Goal: Information Seeking & Learning: Learn about a topic

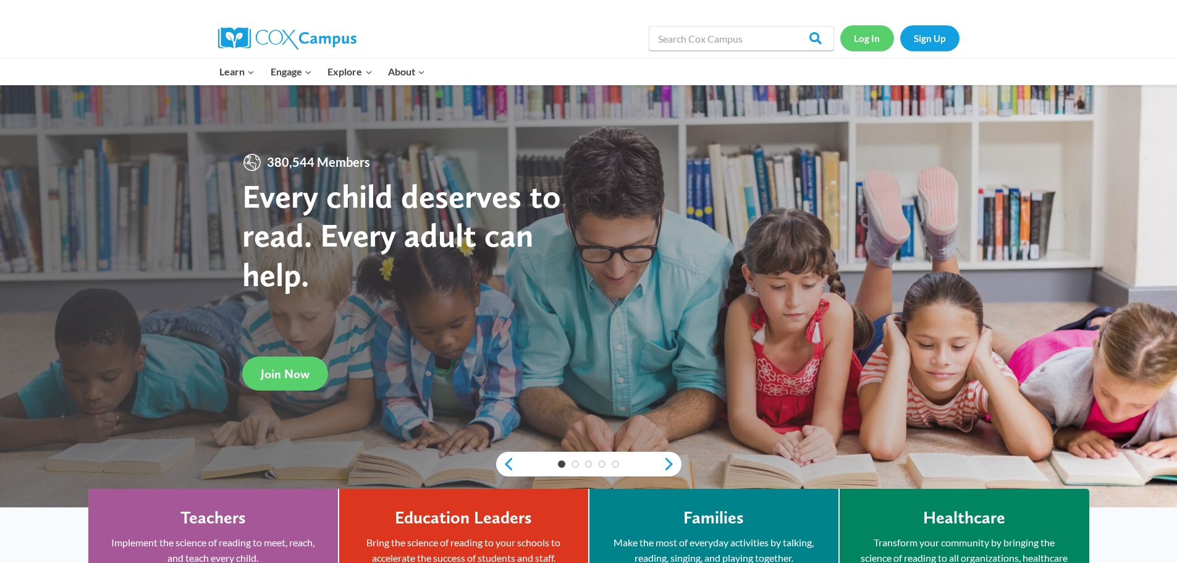
click at [871, 41] on link "Log In" at bounding box center [867, 37] width 54 height 25
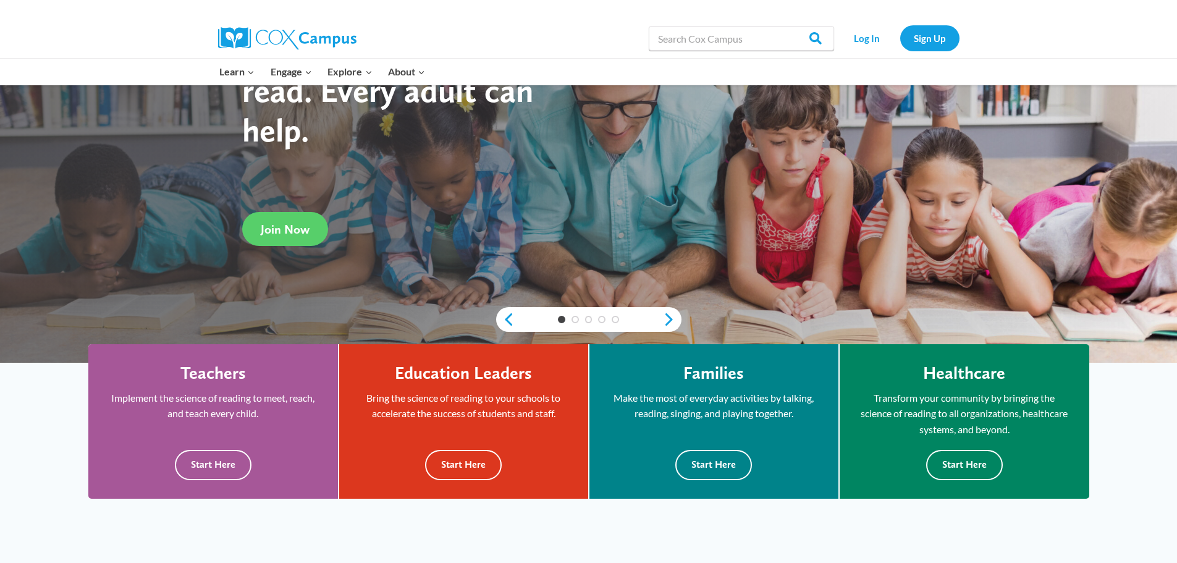
scroll to position [185, 0]
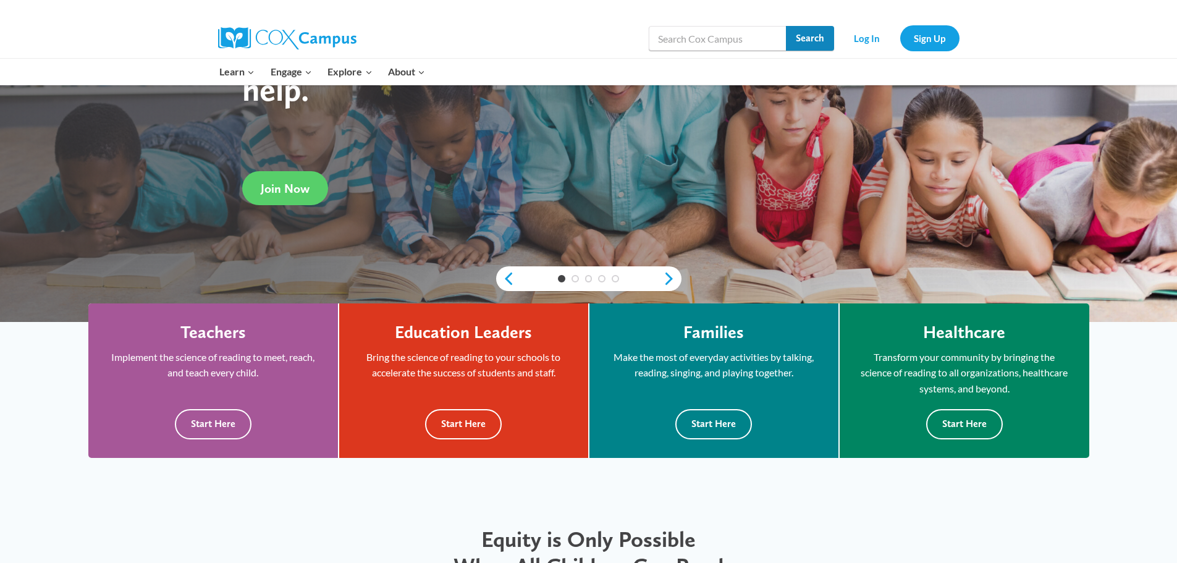
click at [792, 33] on input "Search" at bounding box center [810, 38] width 48 height 25
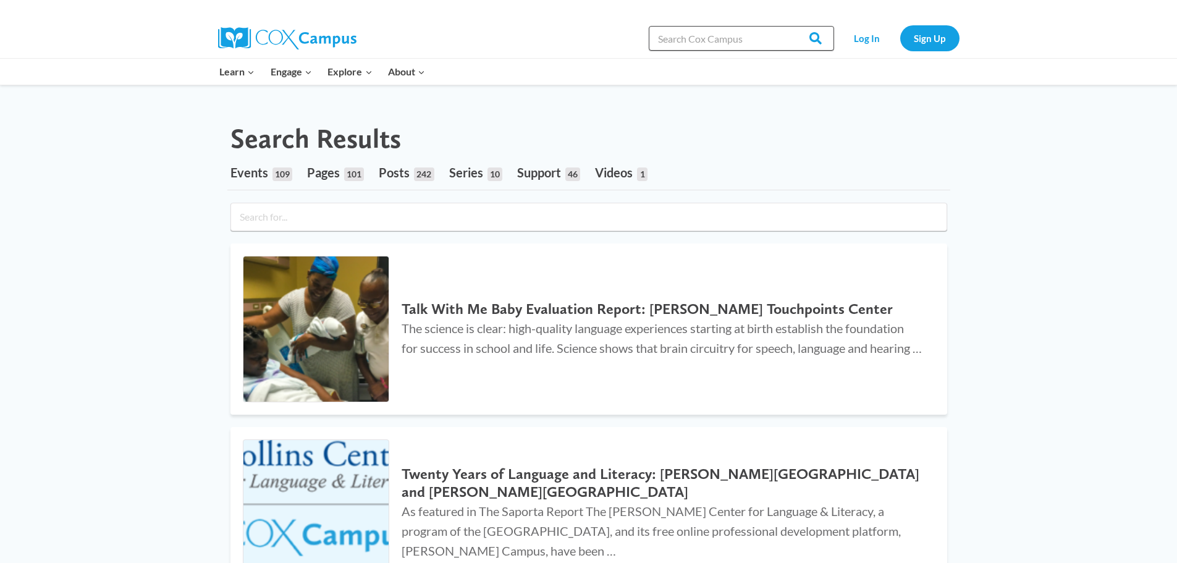
click at [752, 32] on input "Search in [URL][DOMAIN_NAME]" at bounding box center [741, 38] width 185 height 25
type input "reading comprehension"
click at [786, 26] on input "Search" at bounding box center [810, 38] width 48 height 25
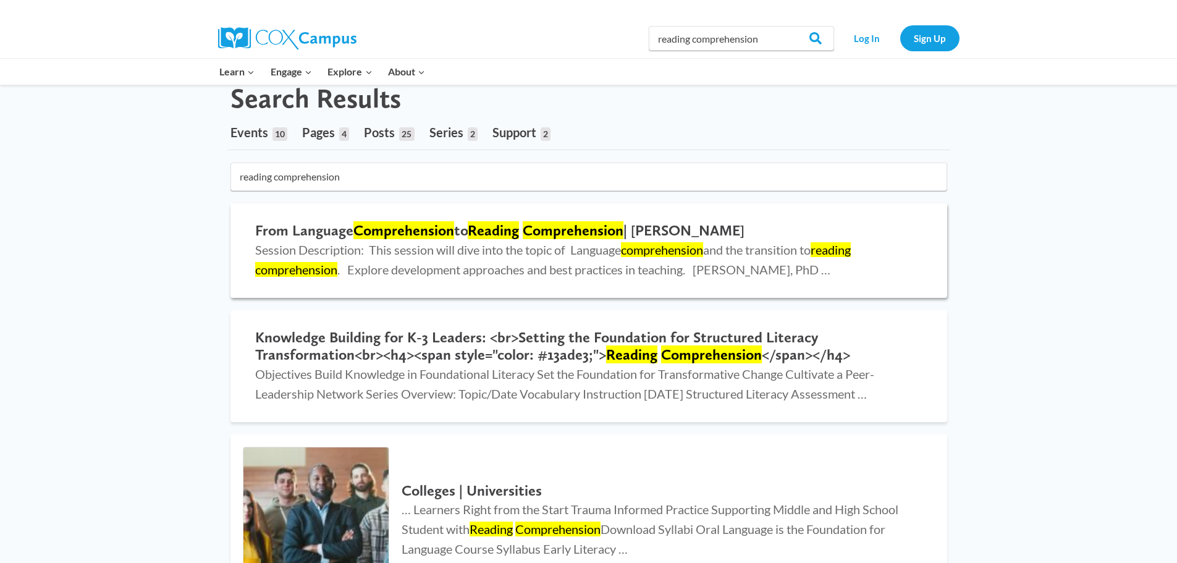
scroll to position [62, 0]
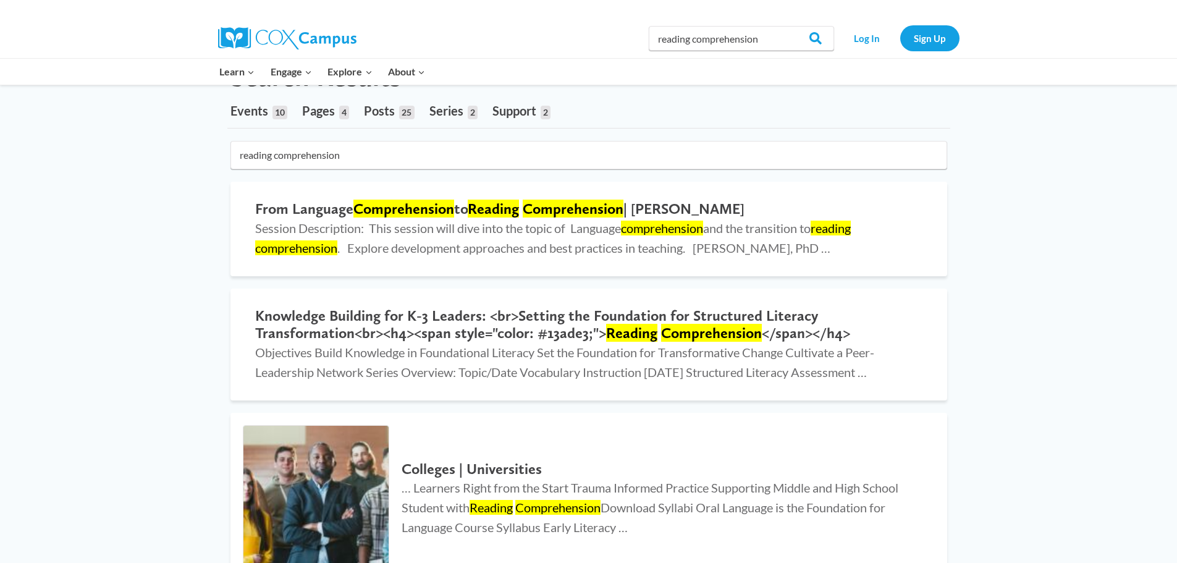
click at [266, 35] on img at bounding box center [287, 38] width 138 height 22
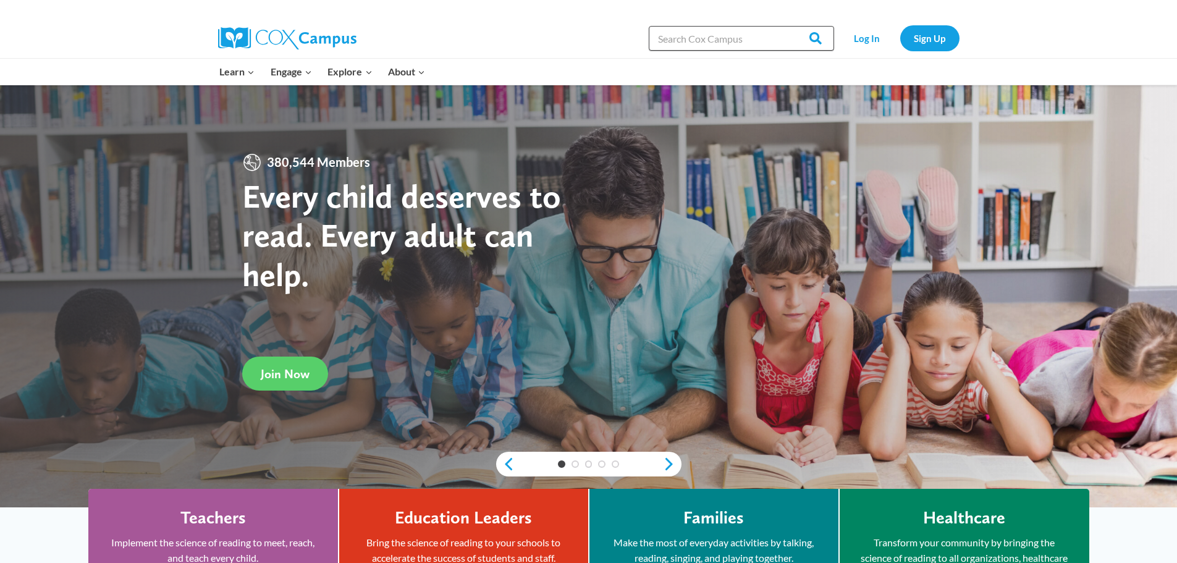
click at [736, 38] on input "Search in [URL][DOMAIN_NAME]" at bounding box center [741, 38] width 185 height 25
type input "reading comprehension"
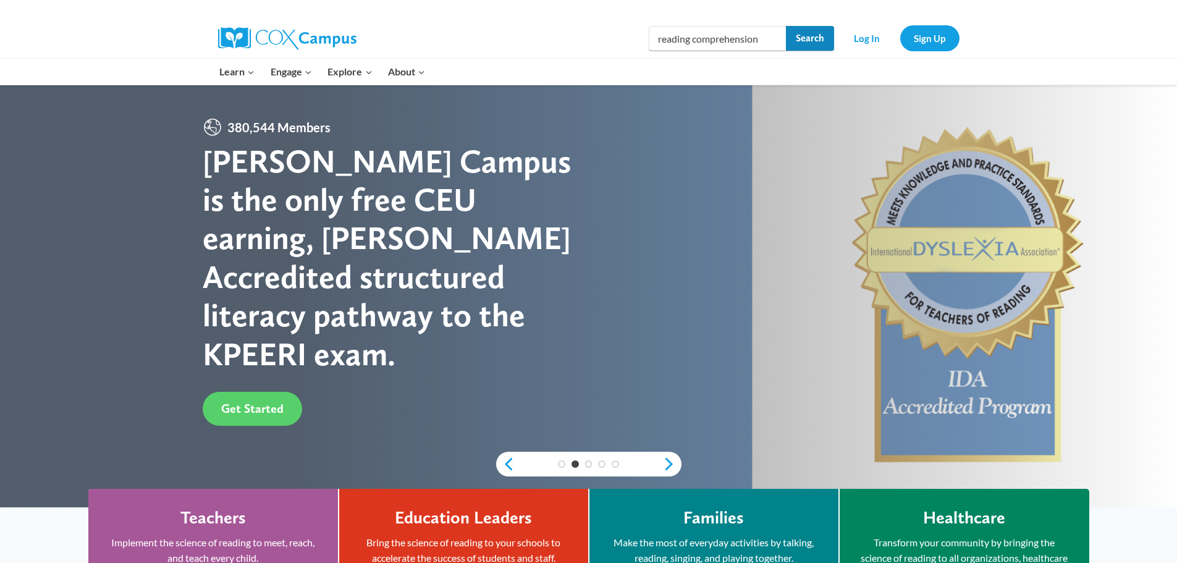
click at [814, 40] on input "Search" at bounding box center [810, 38] width 48 height 25
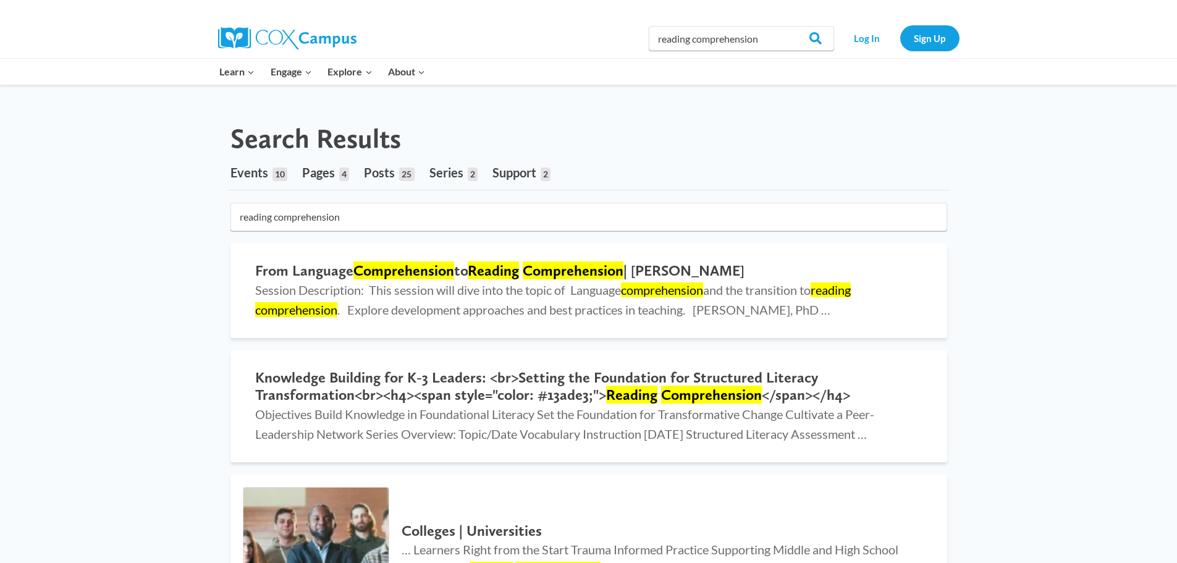
click at [263, 36] on img at bounding box center [287, 38] width 138 height 22
